Goal: Transaction & Acquisition: Purchase product/service

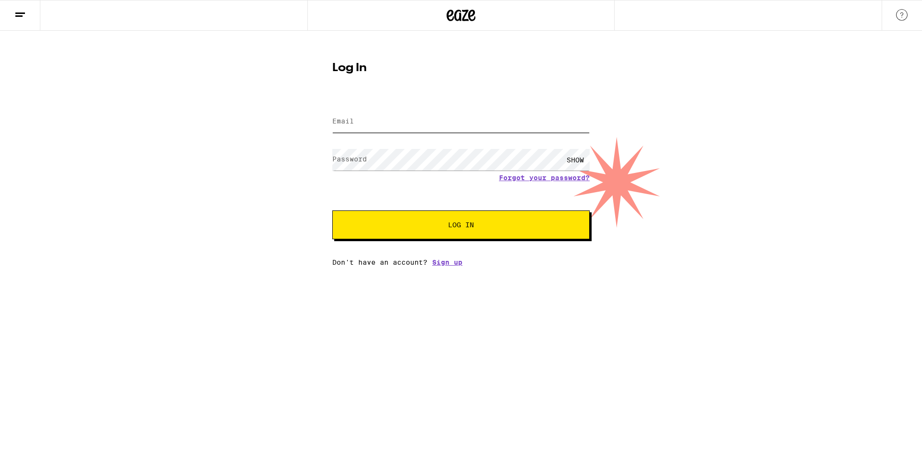
type input "[EMAIL_ADDRESS][DOMAIN_NAME]"
click at [406, 121] on input "[EMAIL_ADDRESS][DOMAIN_NAME]" at bounding box center [460, 122] width 257 height 22
click at [424, 123] on input "[EMAIL_ADDRESS][DOMAIN_NAME]" at bounding box center [460, 122] width 257 height 22
click at [250, 161] on div "Log In Email Email [EMAIL_ADDRESS][DOMAIN_NAME] Password Password SHOW Forgot y…" at bounding box center [461, 148] width 922 height 235
click at [426, 127] on input "[EMAIL_ADDRESS][DOMAIN_NAME]" at bounding box center [460, 122] width 257 height 22
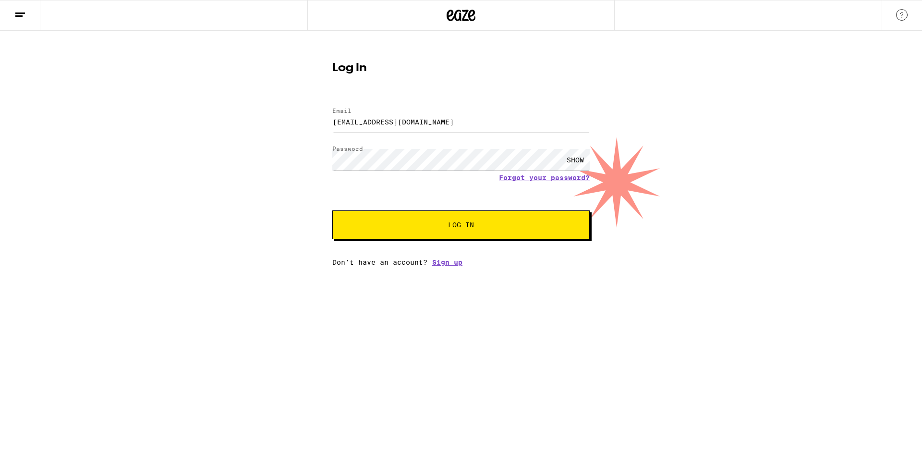
click at [209, 171] on div "Log In Email Email [EMAIL_ADDRESS][DOMAIN_NAME] Password Password SHOW Forgot y…" at bounding box center [461, 148] width 922 height 235
click at [482, 228] on span "Log In" at bounding box center [461, 224] width 180 height 7
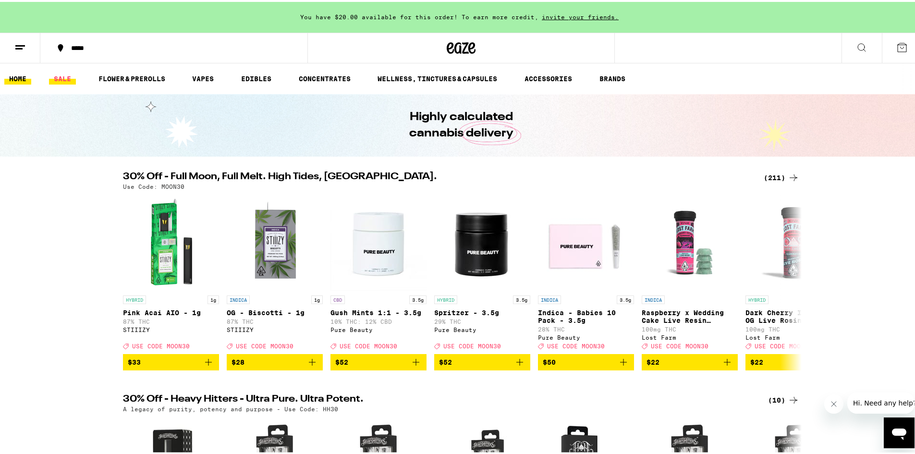
click at [71, 77] on link "SALE" at bounding box center [62, 77] width 27 height 12
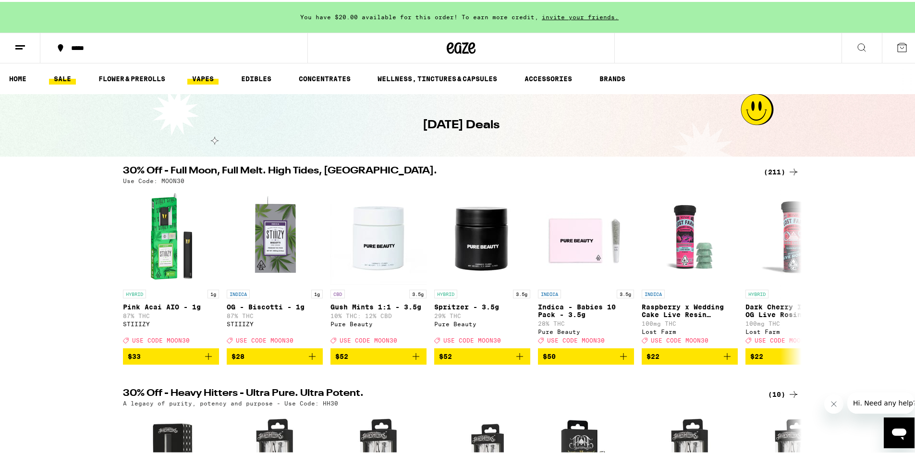
click at [213, 78] on link "VAPES" at bounding box center [202, 77] width 31 height 12
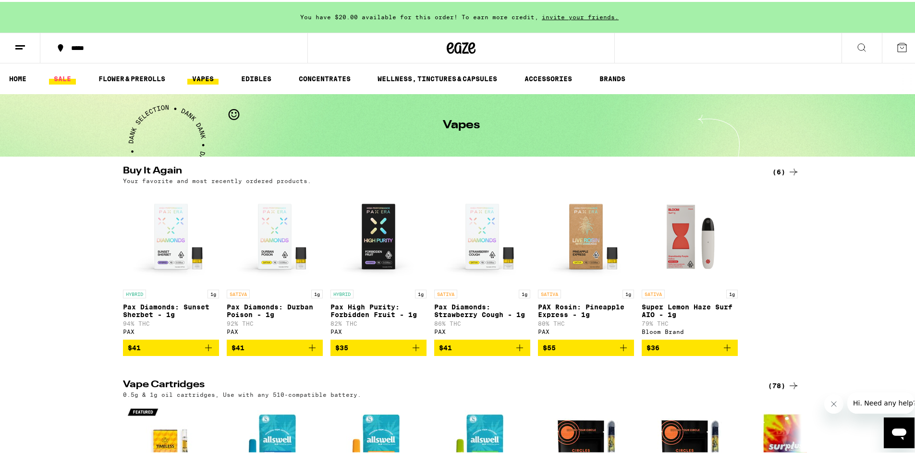
click at [61, 75] on link "SALE" at bounding box center [62, 77] width 27 height 12
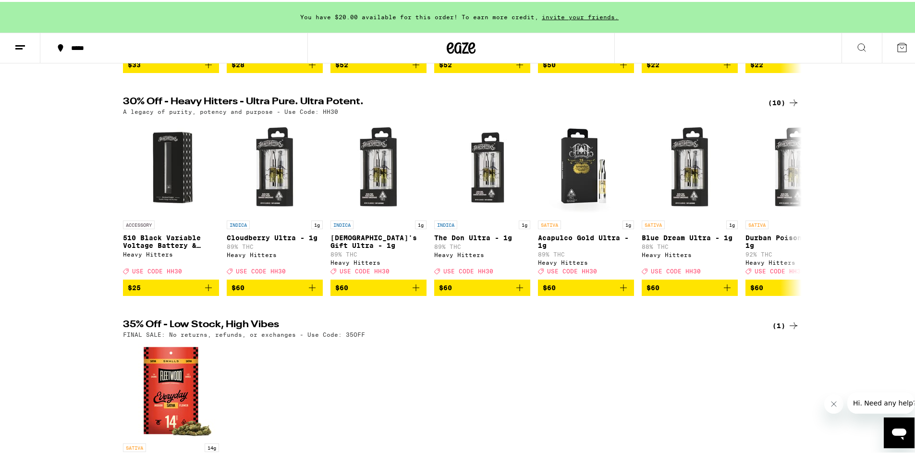
scroll to position [288, 0]
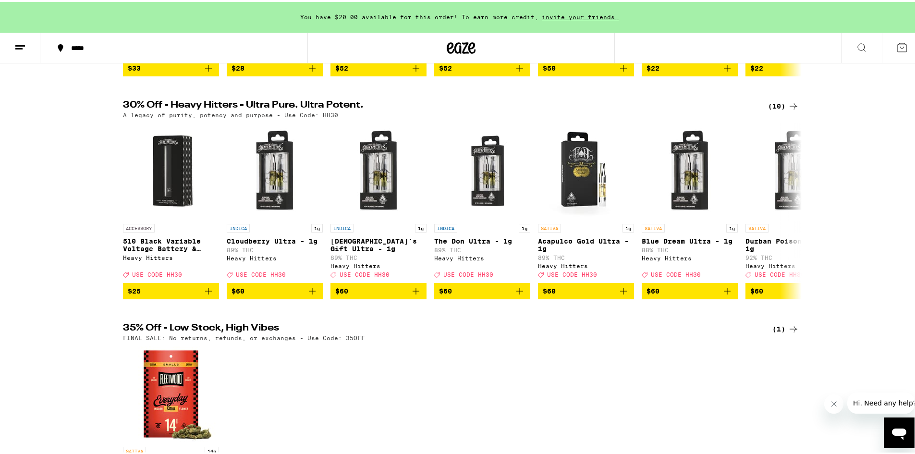
click at [70, 247] on div "30% Off - Heavy Hitters - Ultra Pure. Ultra Potent. (10) A legacy of purity, po…" at bounding box center [461, 197] width 922 height 198
click at [790, 108] on icon at bounding box center [793, 104] width 8 height 7
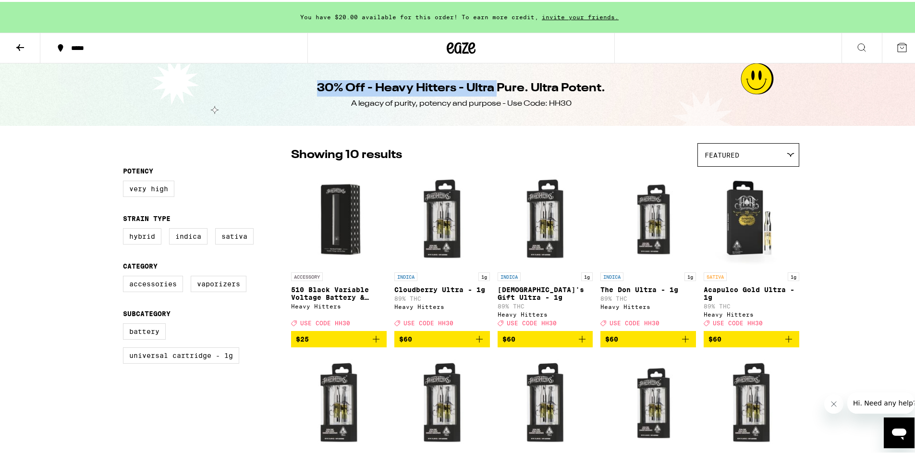
drag, startPoint x: 462, startPoint y: 47, endPoint x: 497, endPoint y: 82, distance: 49.9
click at [497, 82] on div "You have $20.00 available for this order! To earn more credit, invite your frie…" at bounding box center [461, 351] width 922 height 703
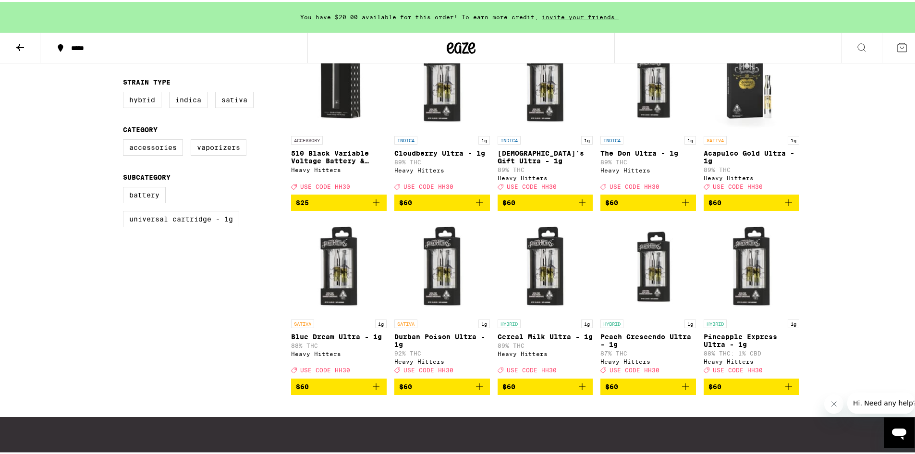
scroll to position [192, 0]
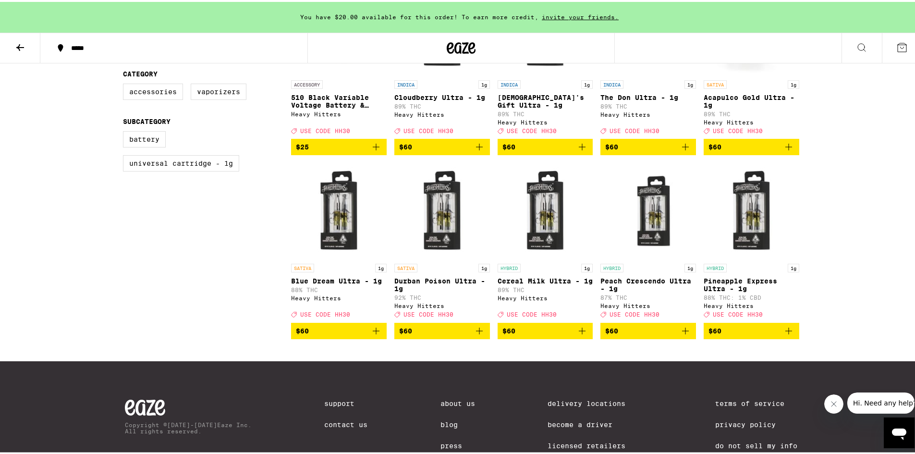
click at [865, 222] on div "You have $20.00 available for this order! To earn more credit, invite your frie…" at bounding box center [461, 159] width 922 height 703
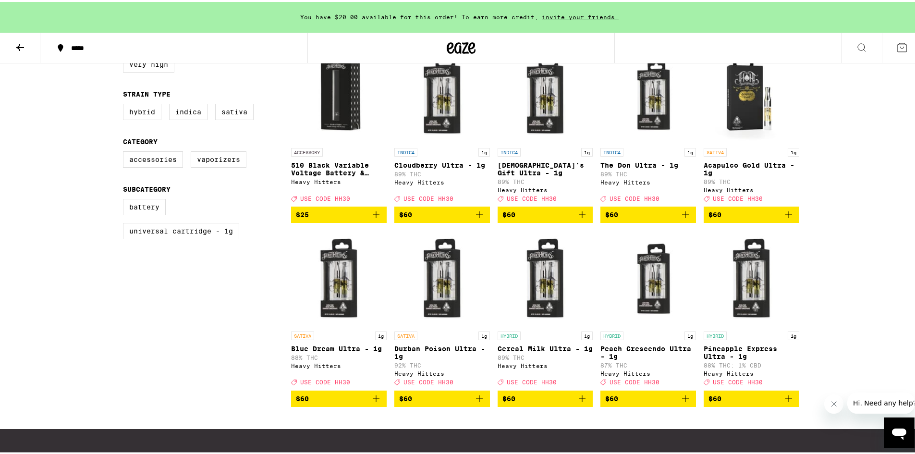
scroll to position [0, 0]
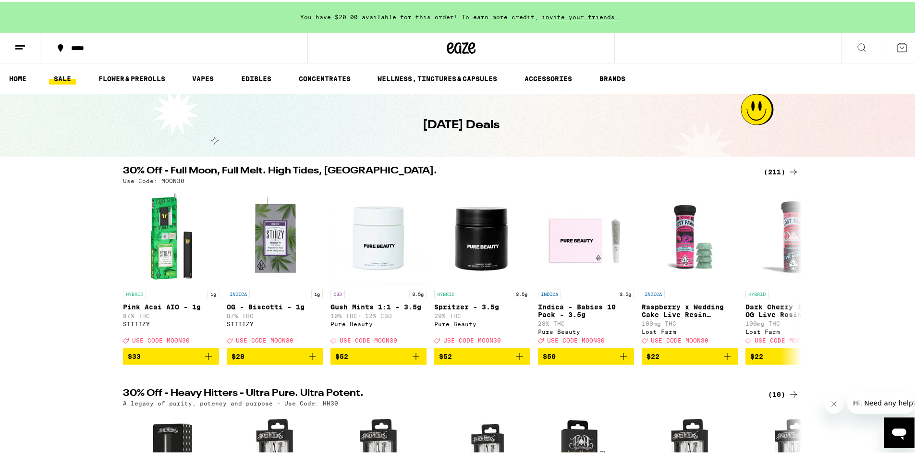
click at [789, 170] on icon at bounding box center [793, 170] width 12 height 12
